Goal: Navigation & Orientation: Go to known website

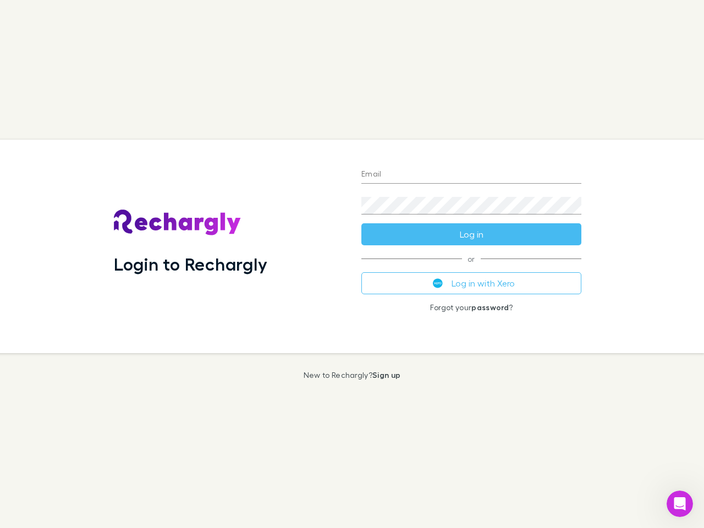
click at [352, 264] on div "Login to Rechargly" at bounding box center [229, 247] width 248 height 214
click at [472, 175] on input "Email" at bounding box center [472, 175] width 220 height 18
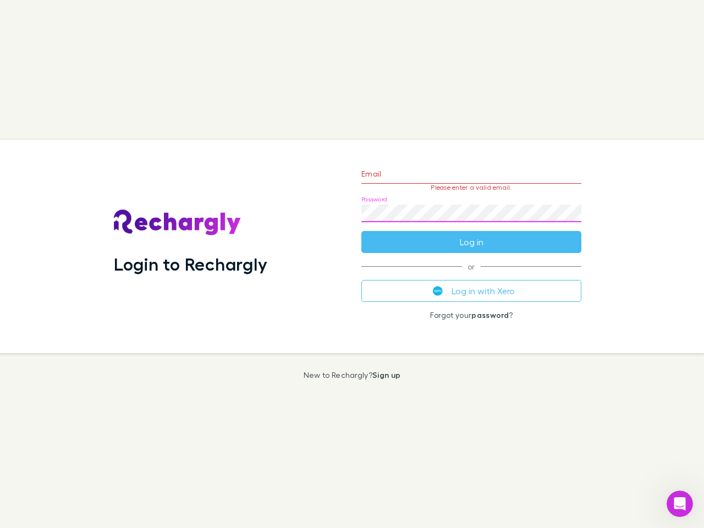
click at [472, 234] on form "Email Please enter a valid email. Password Log in" at bounding box center [472, 205] width 220 height 96
click at [472, 283] on div "Email Please enter a valid email. Password Log in or Log in with Xero Forgot yo…" at bounding box center [472, 247] width 238 height 214
click at [680, 504] on icon "Open Intercom Messenger" at bounding box center [680, 504] width 18 height 18
